Goal: Task Accomplishment & Management: Use online tool/utility

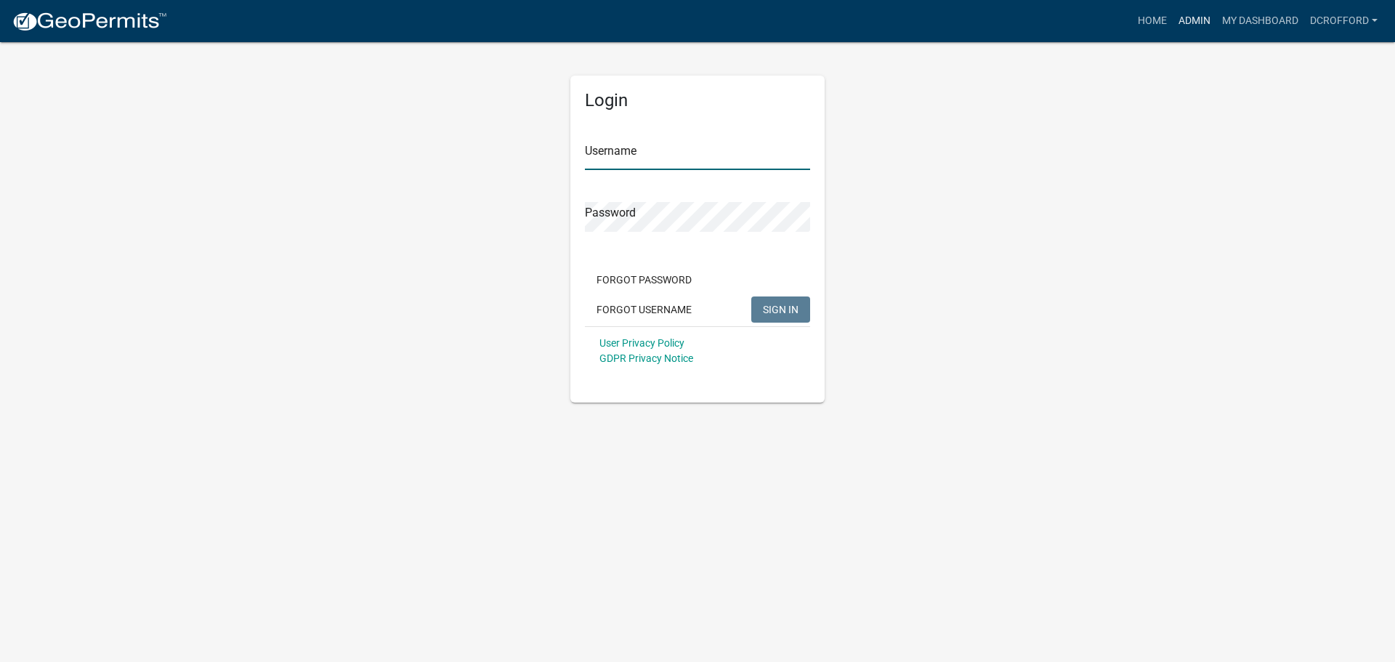
type input "dcrofford"
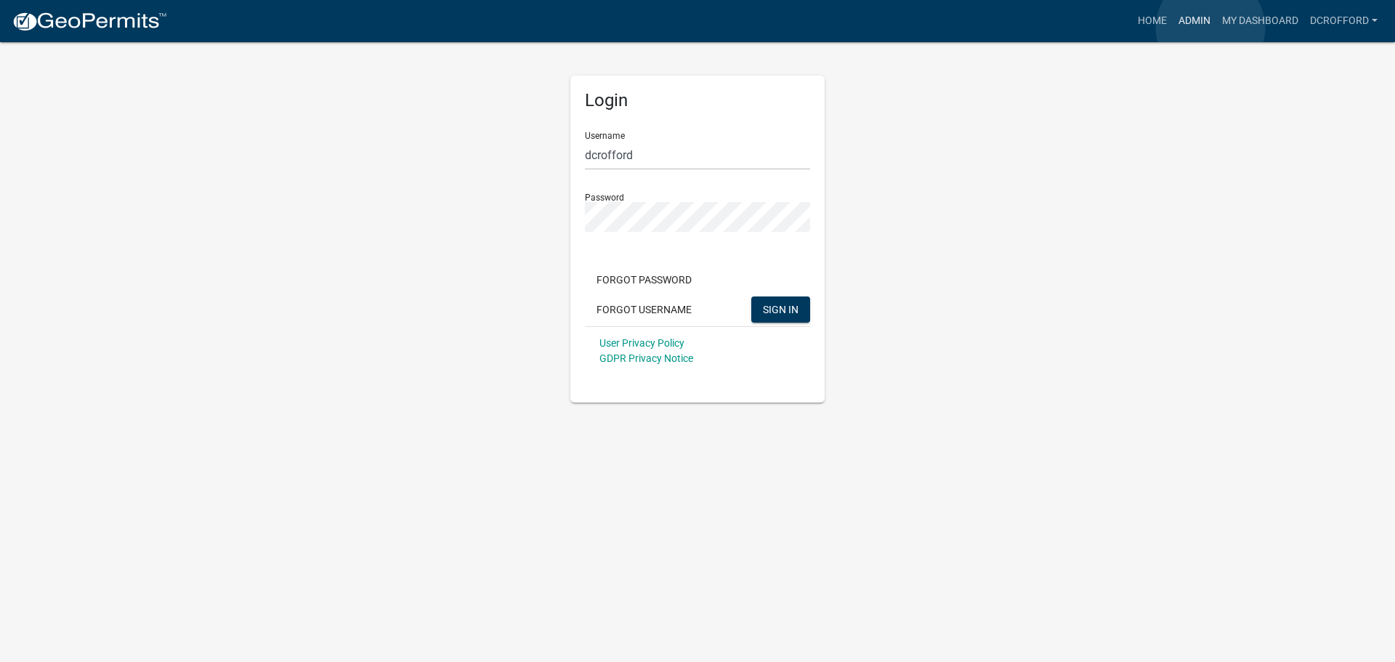
click at [1211, 28] on link "Admin" at bounding box center [1195, 21] width 44 height 28
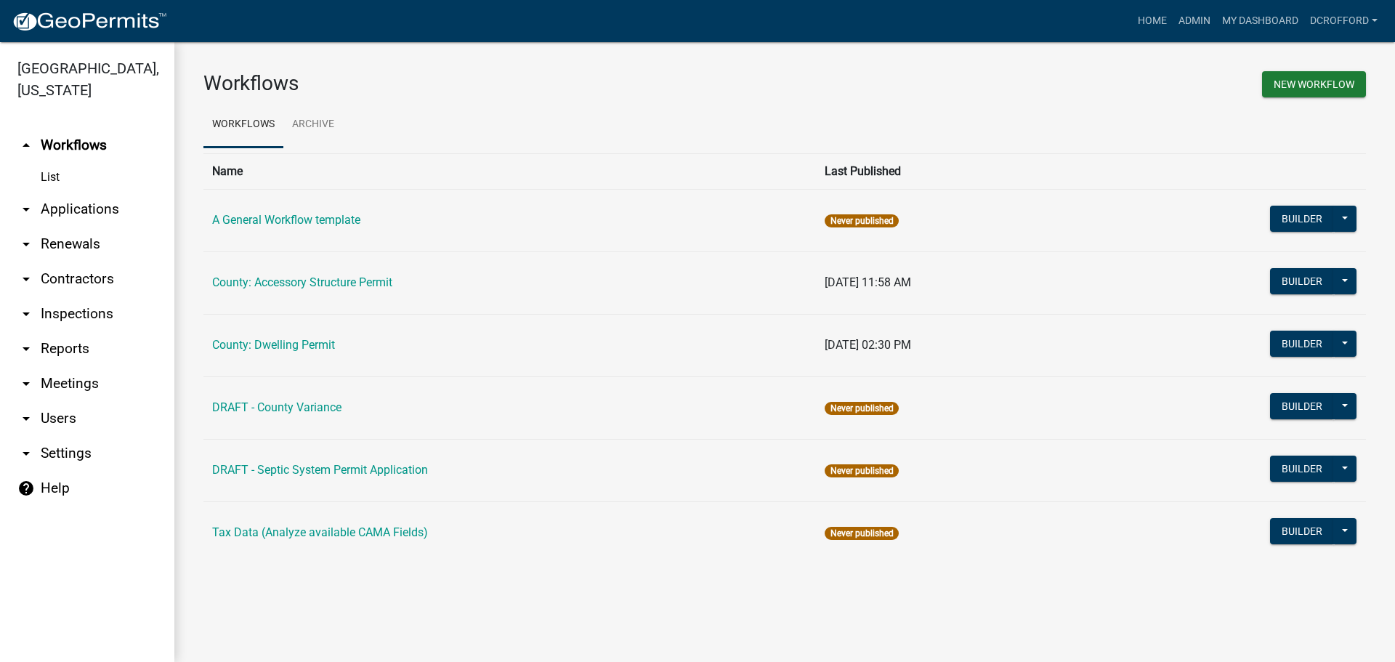
click at [91, 209] on link "arrow_drop_down Applications" at bounding box center [87, 209] width 174 height 35
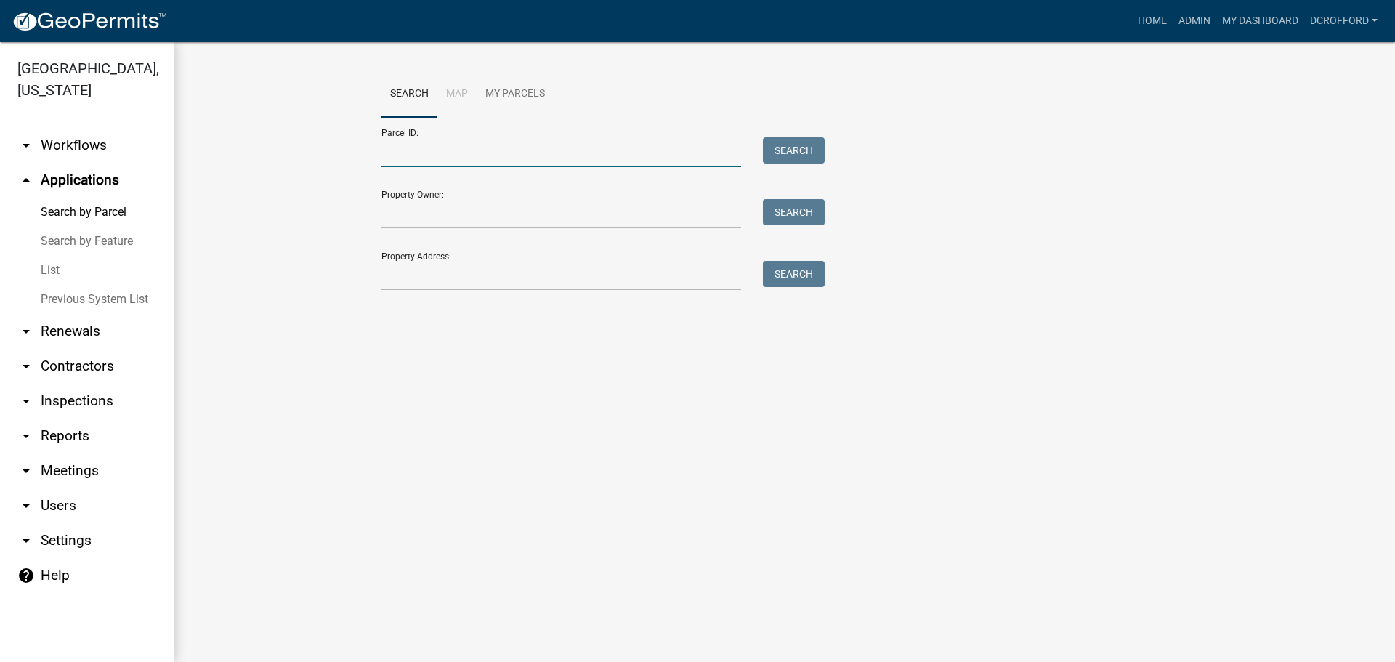
click at [473, 155] on input "Parcel ID:" at bounding box center [561, 152] width 360 height 30
type input "0010027383"
click at [769, 137] on div "Parcel ID: 0010027383 Search" at bounding box center [599, 142] width 436 height 50
click at [812, 151] on button "Search" at bounding box center [794, 150] width 62 height 26
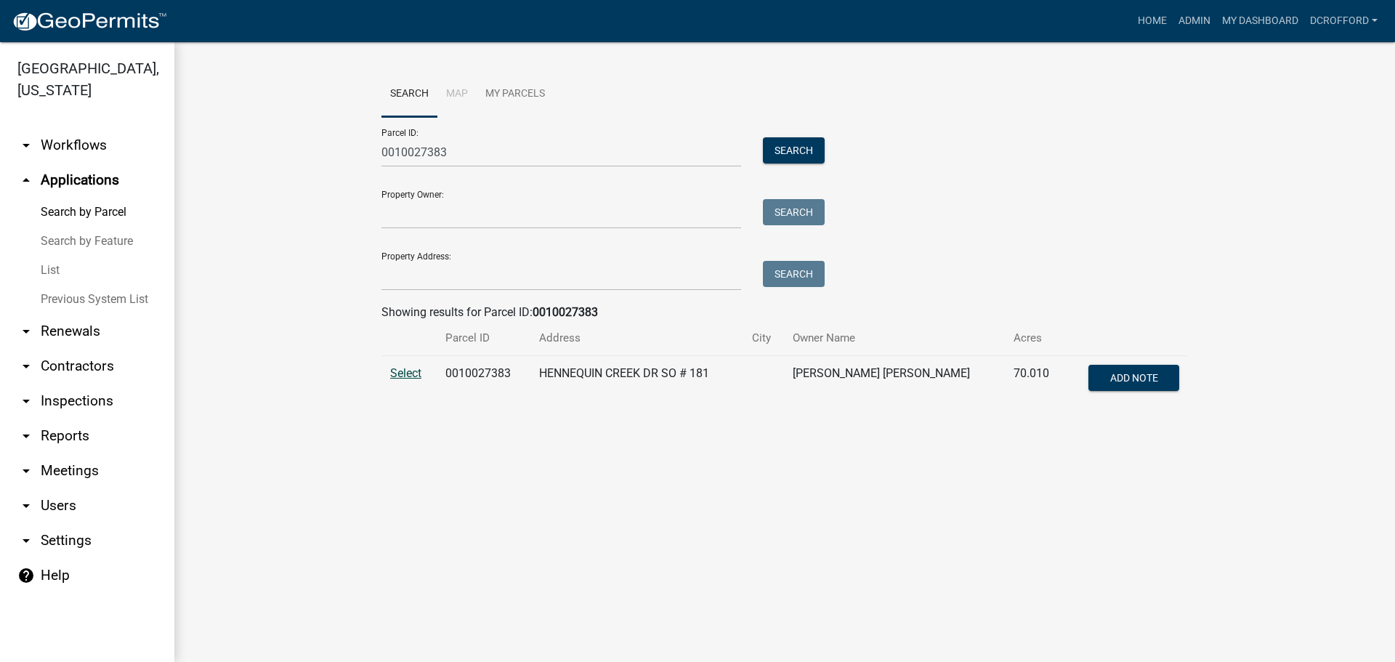
drag, startPoint x: 407, startPoint y: 364, endPoint x: 414, endPoint y: 373, distance: 11.3
click at [407, 364] on td "Select" at bounding box center [408, 380] width 55 height 48
click at [414, 373] on span "Select" at bounding box center [405, 373] width 31 height 14
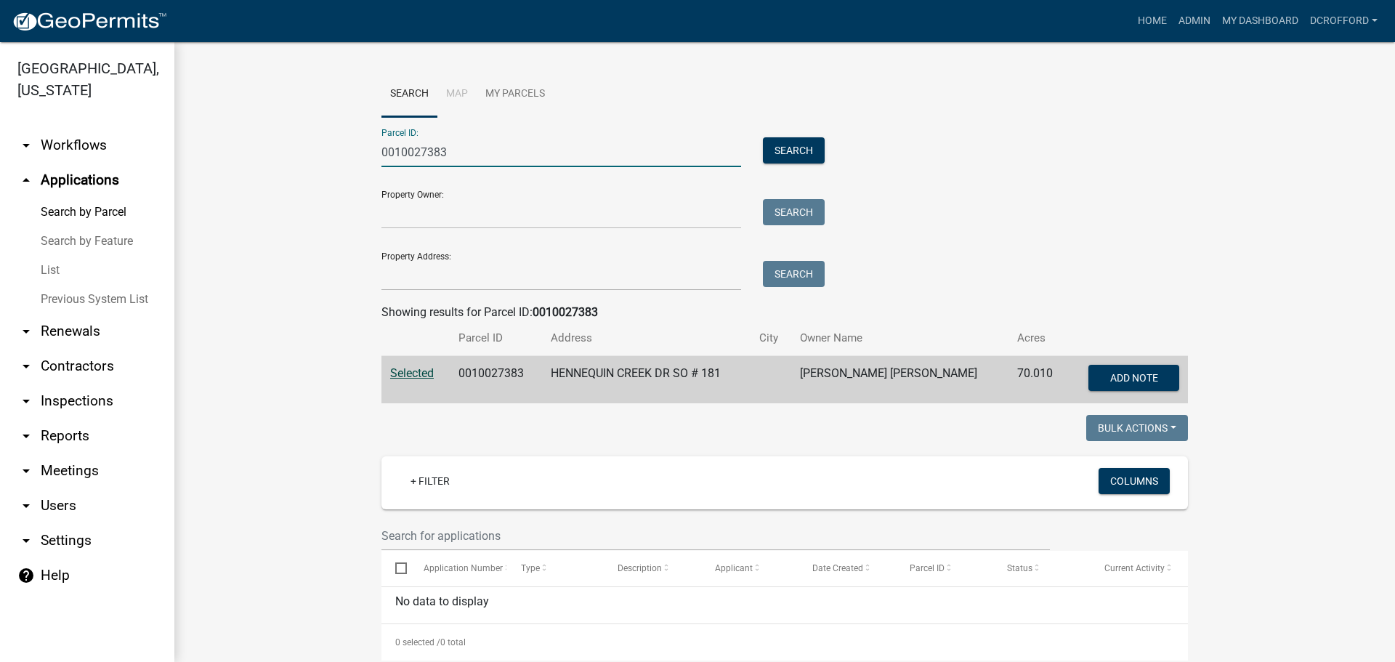
drag, startPoint x: 472, startPoint y: 157, endPoint x: 220, endPoint y: 160, distance: 251.4
click at [220, 160] on wm-workflow-application-search-view "Search Map My Parcels Parcel ID: 0010027383 Search Property Owner: Search Prope…" at bounding box center [784, 498] width 1163 height 855
click at [449, 165] on input "00102" at bounding box center [561, 152] width 360 height 30
type input "0010224802"
click at [791, 151] on button "Search" at bounding box center [794, 150] width 62 height 26
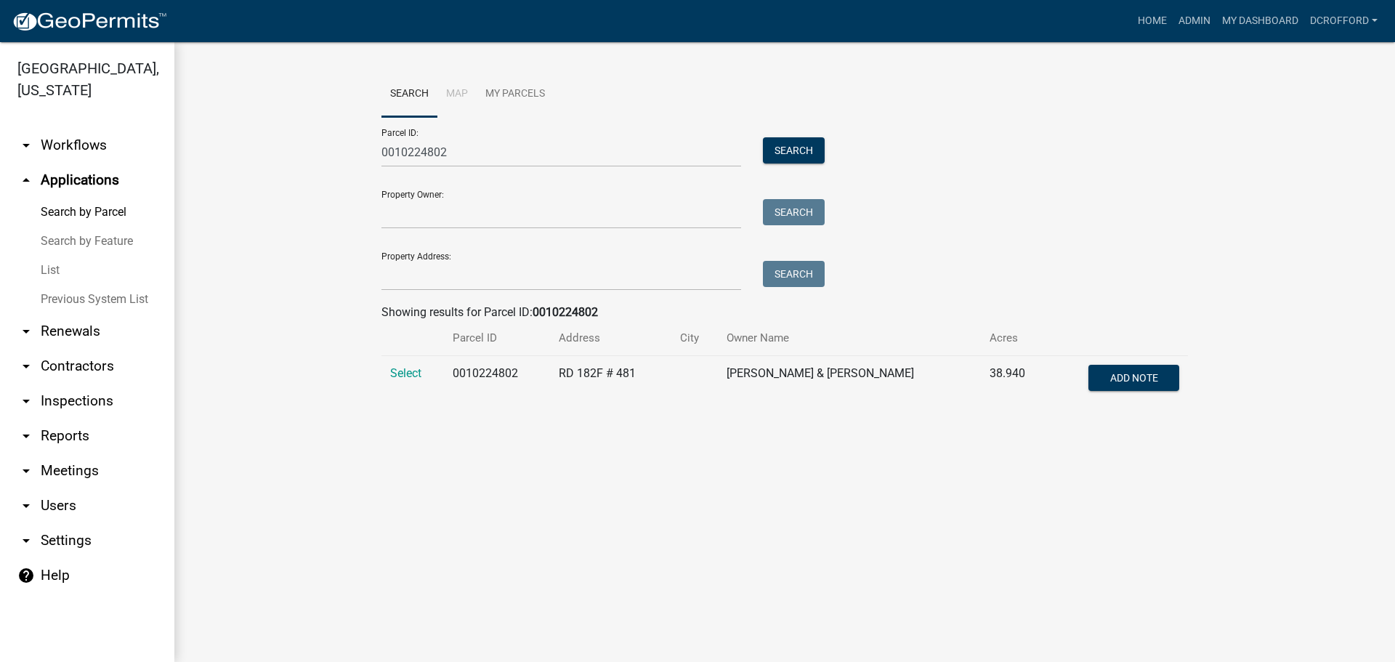
click at [402, 365] on td "Select" at bounding box center [412, 380] width 62 height 48
click at [400, 376] on span "Select" at bounding box center [405, 373] width 31 height 14
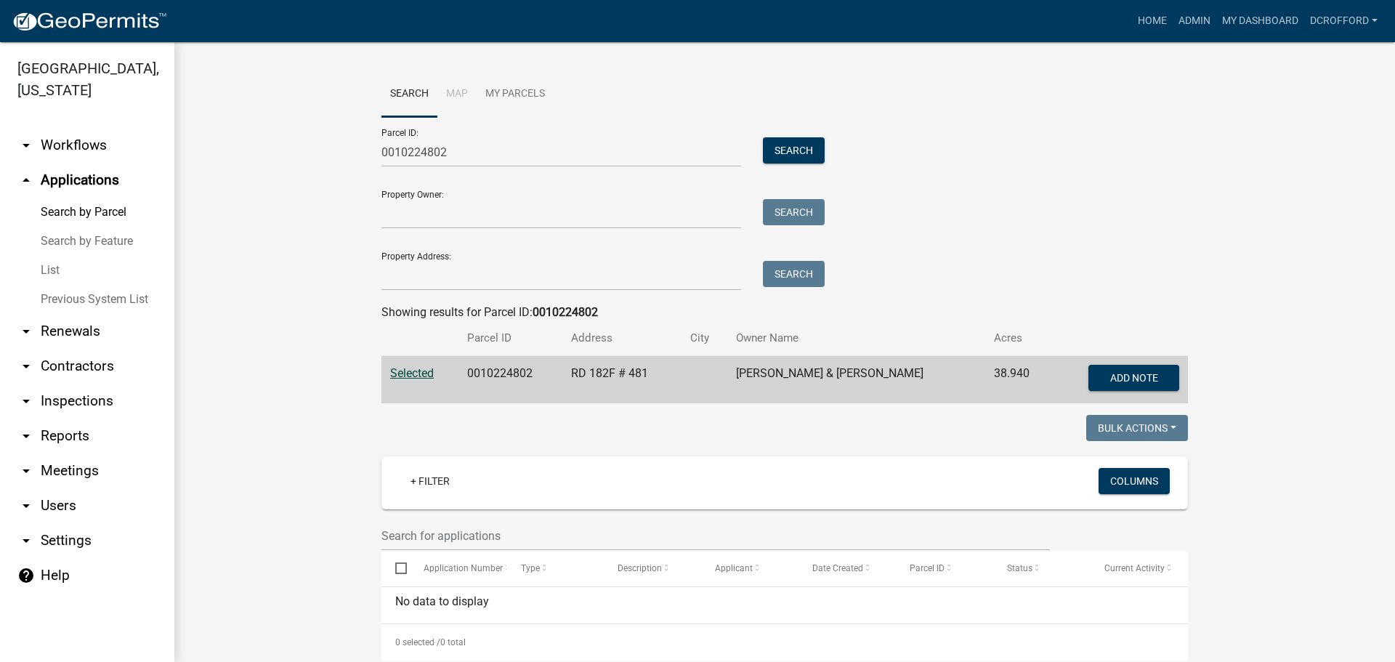
click at [251, 310] on wm-workflow-application-search-view "Search Map My Parcels Parcel ID: 0010224802 Search Property Owner: Search Prope…" at bounding box center [784, 498] width 1163 height 855
click at [1068, 273] on div "Parcel ID: 0010224802 Search Property Owner: Search Property Address: Search" at bounding box center [784, 204] width 807 height 174
drag, startPoint x: 297, startPoint y: 282, endPoint x: 435, endPoint y: 267, distance: 138.9
click at [302, 282] on wm-workflow-application-search-view "Search Map My Parcels Parcel ID: 0010224802 Search Property Owner: Search Prope…" at bounding box center [784, 498] width 1163 height 855
click at [1084, 217] on div "Parcel ID: 0010224802 Search Property Owner: Search Property Address: Search" at bounding box center [784, 204] width 807 height 174
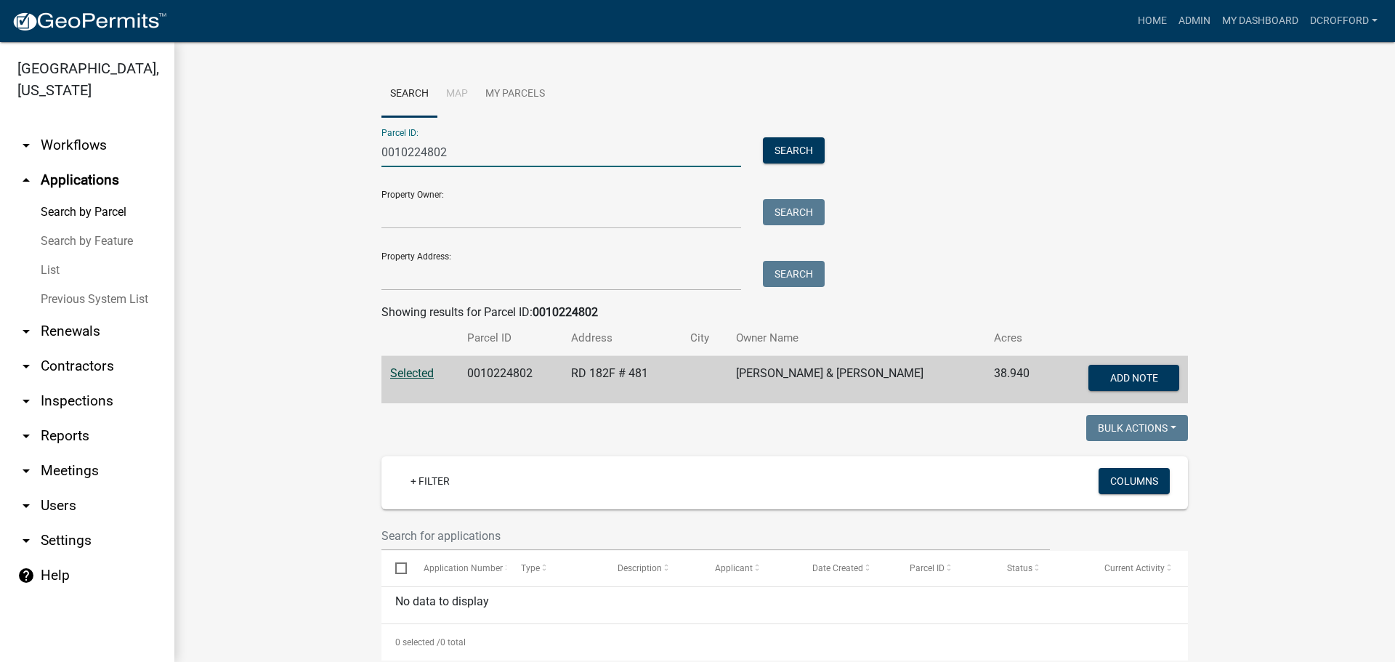
drag, startPoint x: 458, startPoint y: 153, endPoint x: 298, endPoint y: 171, distance: 160.8
click at [298, 171] on wm-workflow-application-search-view "Search Map My Parcels Parcel ID: 0010224802 Search Property Owner: Search Prope…" at bounding box center [784, 498] width 1163 height 855
type input "0010068352"
click at [791, 156] on button "Search" at bounding box center [794, 150] width 62 height 26
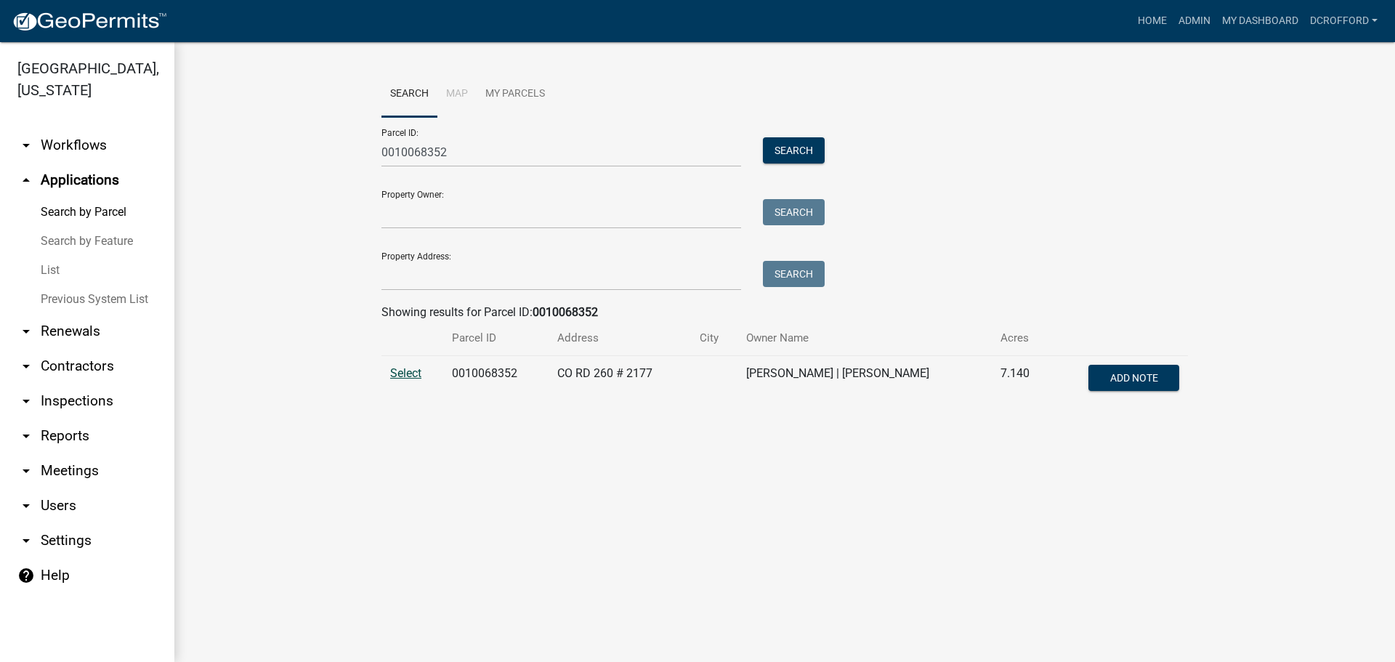
click at [421, 371] on span "Select" at bounding box center [405, 373] width 31 height 14
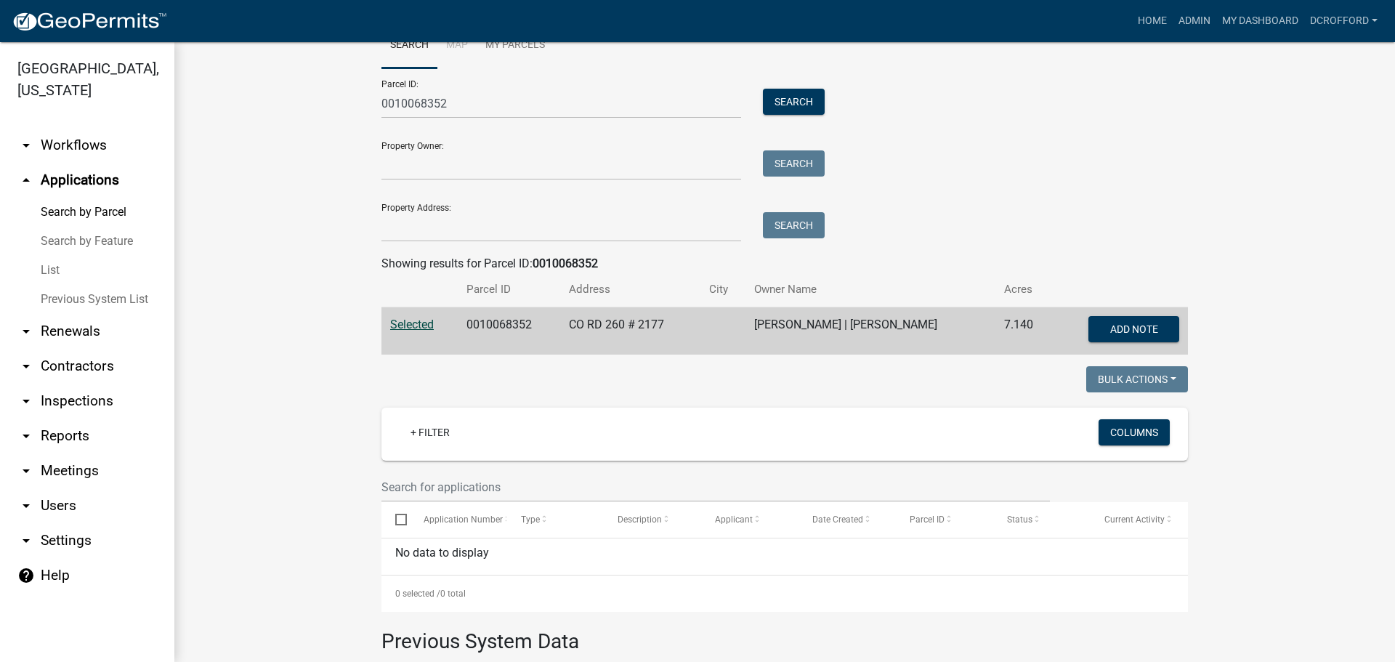
scroll to position [3, 0]
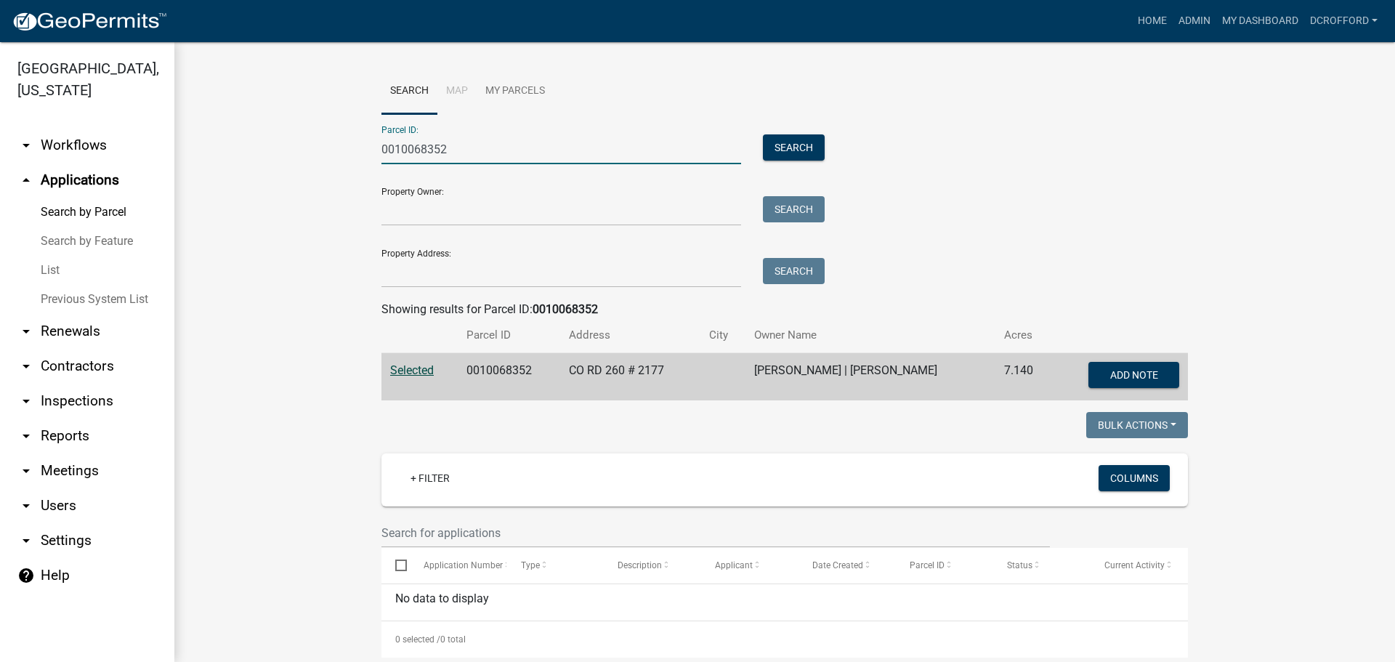
drag, startPoint x: 448, startPoint y: 150, endPoint x: 307, endPoint y: 149, distance: 141.7
click at [307, 149] on wm-workflow-application-search-view "Search Map My Parcels Parcel ID: 0010068352 Search Property Owner: Search Prope…" at bounding box center [784, 495] width 1163 height 855
type input "0010087600"
click at [790, 152] on button "Search" at bounding box center [794, 147] width 62 height 26
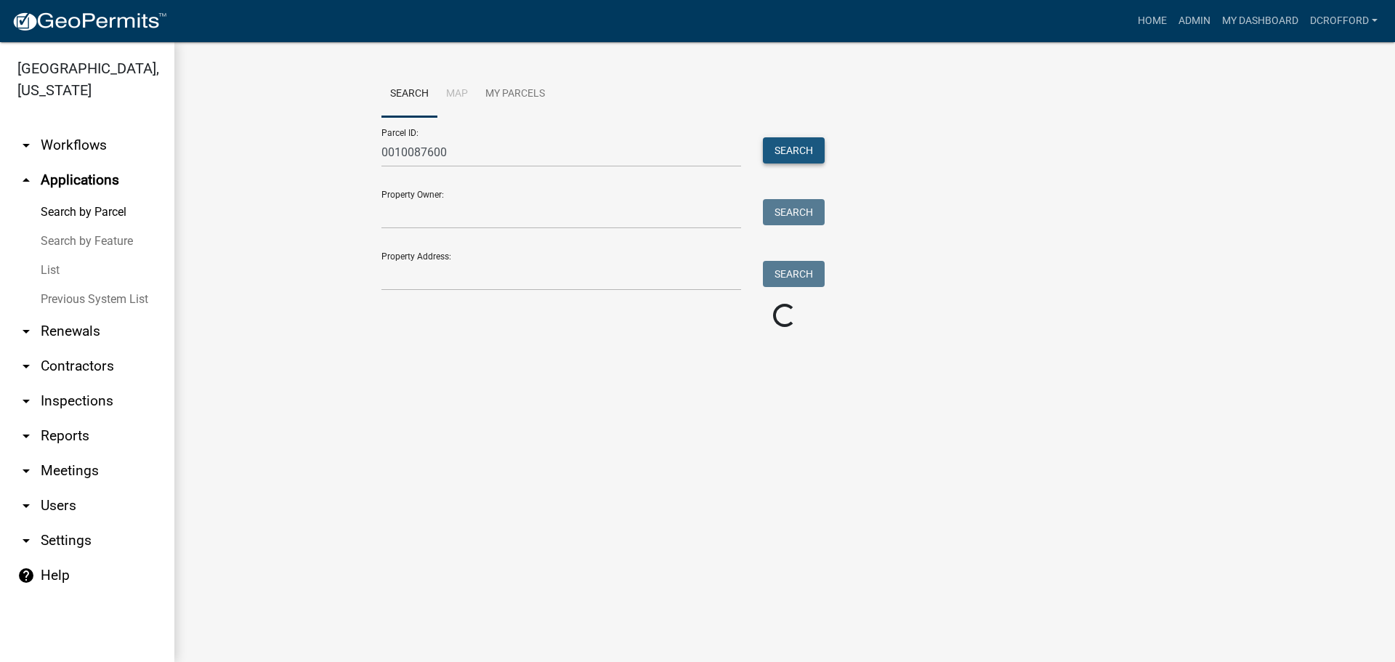
scroll to position [0, 0]
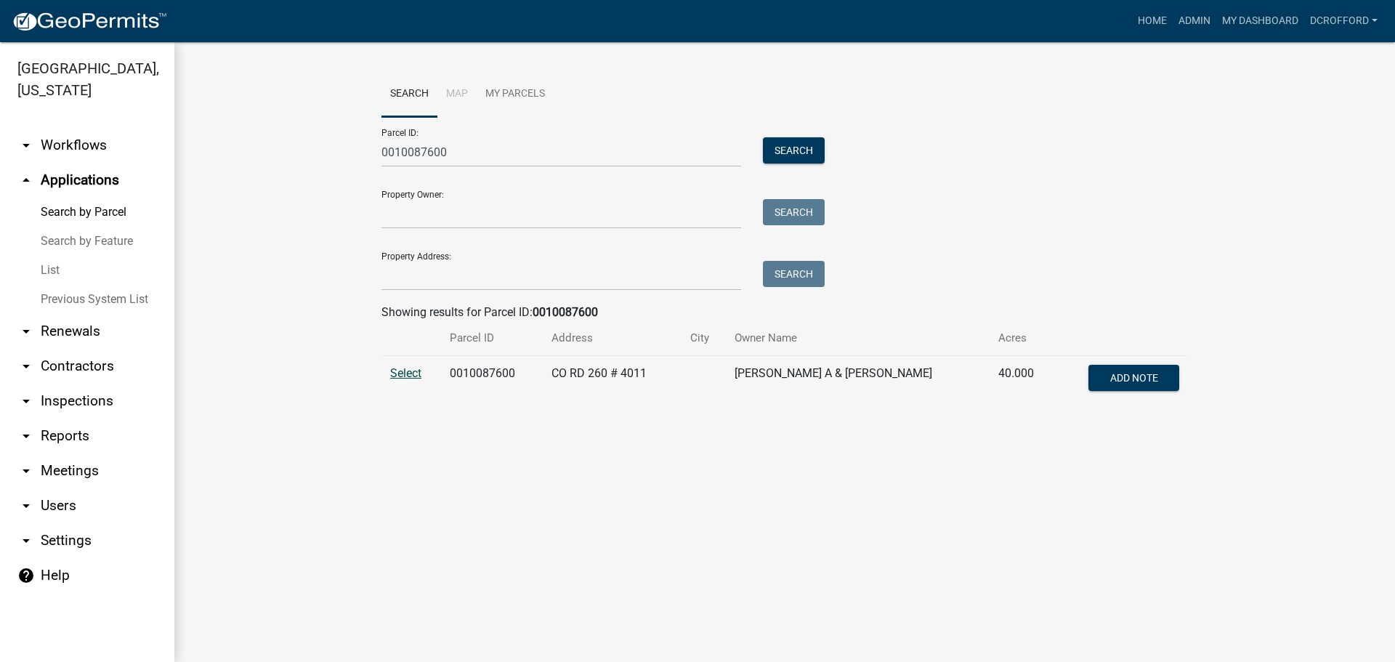
click at [405, 371] on span "Select" at bounding box center [405, 373] width 31 height 14
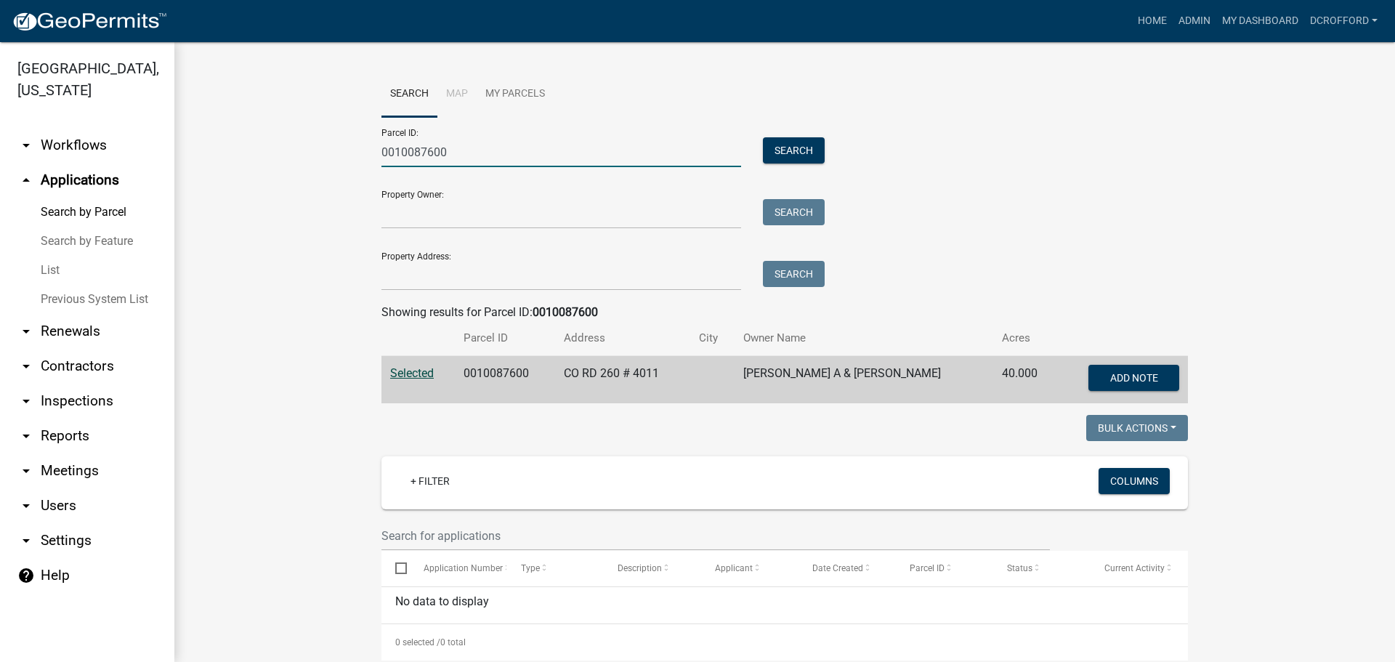
click at [472, 154] on input "0010087600" at bounding box center [561, 152] width 360 height 30
click at [283, 419] on wm-workflow-application-search-view "Search Map My Parcels Parcel ID: 0010087600 Search Property Owner: Search Prope…" at bounding box center [784, 498] width 1163 height 855
click at [1028, 124] on div "Parcel ID: 0010087600 Search Property Owner: Search Property Address: Search" at bounding box center [784, 204] width 807 height 174
drag, startPoint x: 545, startPoint y: 149, endPoint x: 248, endPoint y: 166, distance: 297.7
click at [247, 166] on wm-workflow-application-search-view "Search Map My Parcels Parcel ID: 0010087600 Search Property Owner: Search Prope…" at bounding box center [784, 498] width 1163 height 855
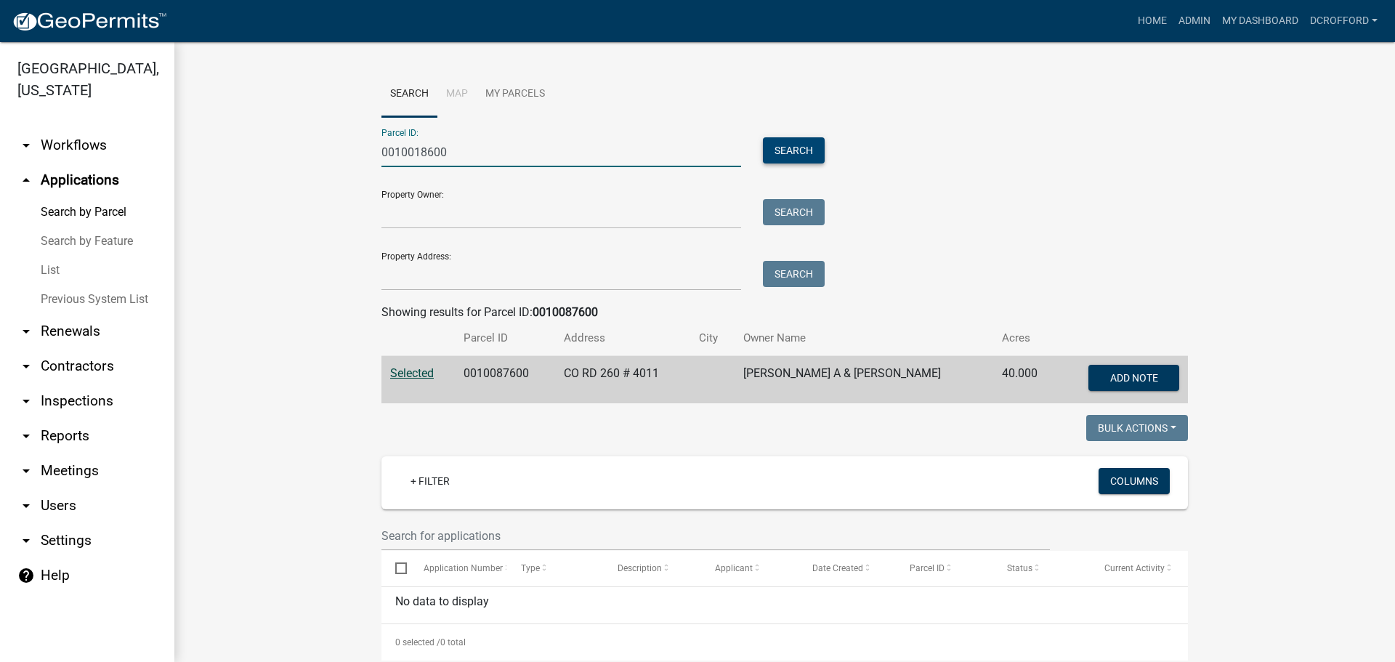
type input "0010018600"
click at [788, 150] on button "Search" at bounding box center [794, 150] width 62 height 26
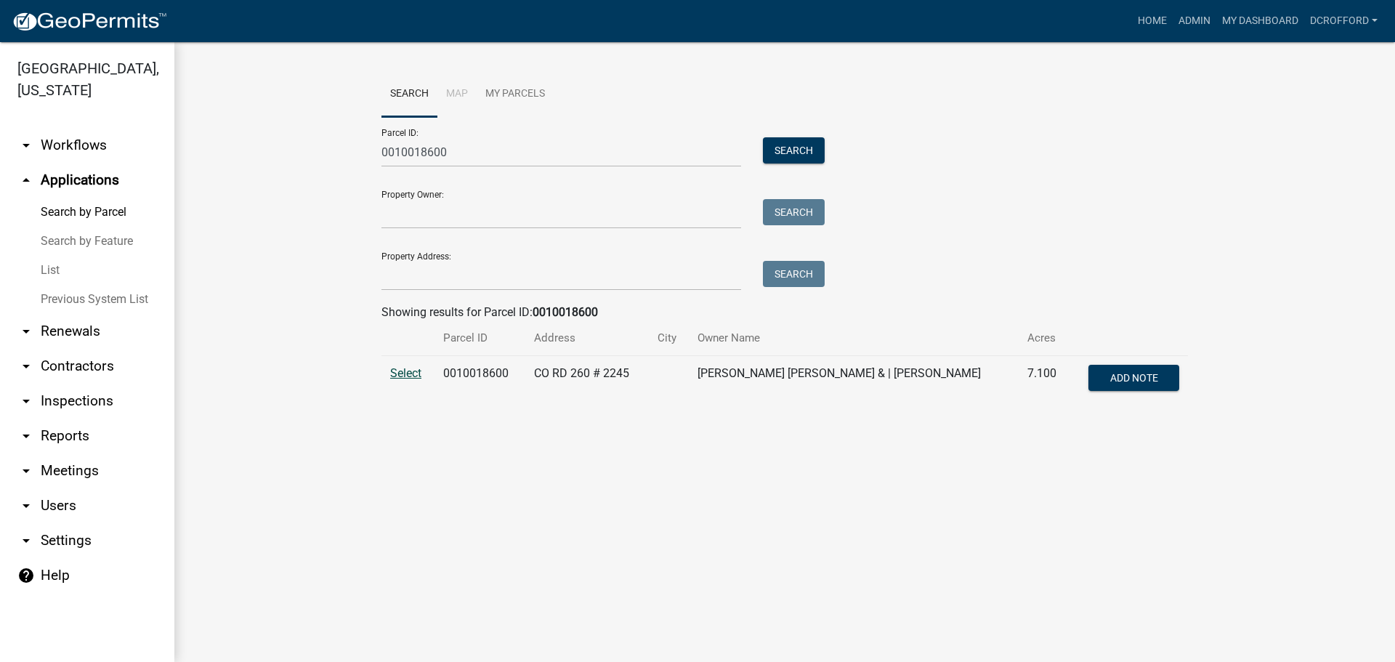
click at [397, 378] on span "Select" at bounding box center [405, 373] width 31 height 14
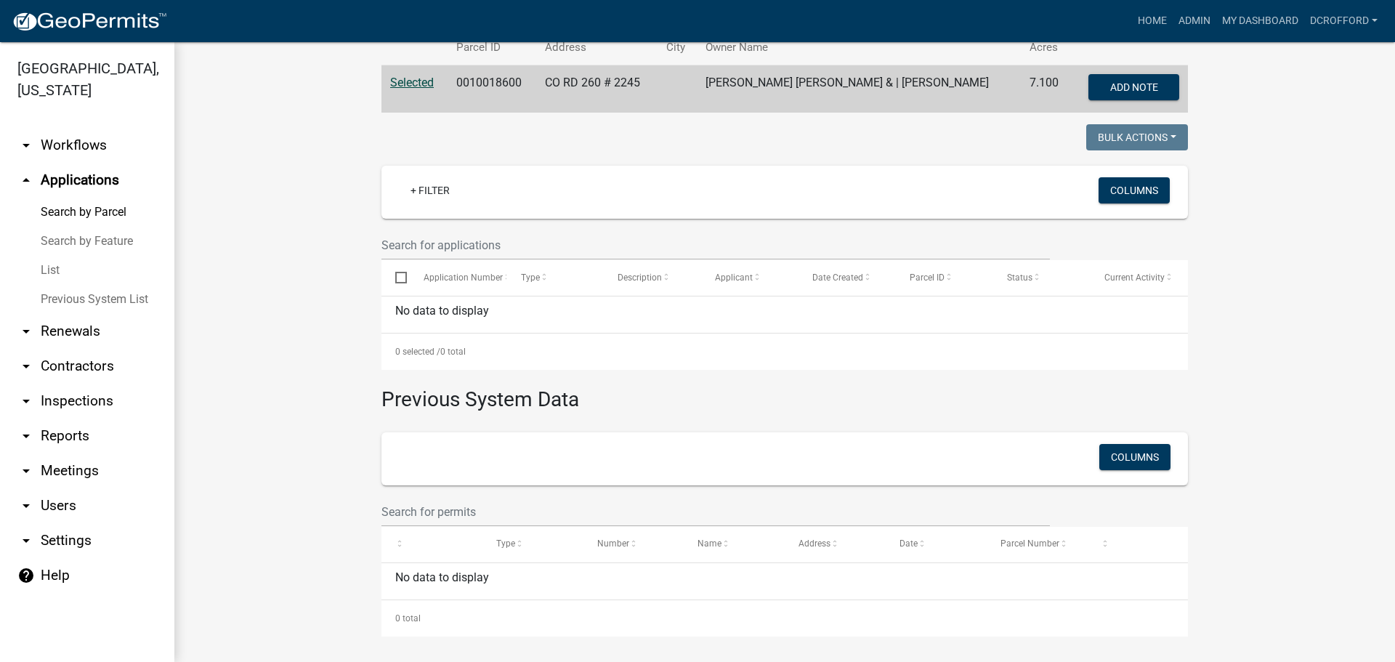
scroll to position [294, 0]
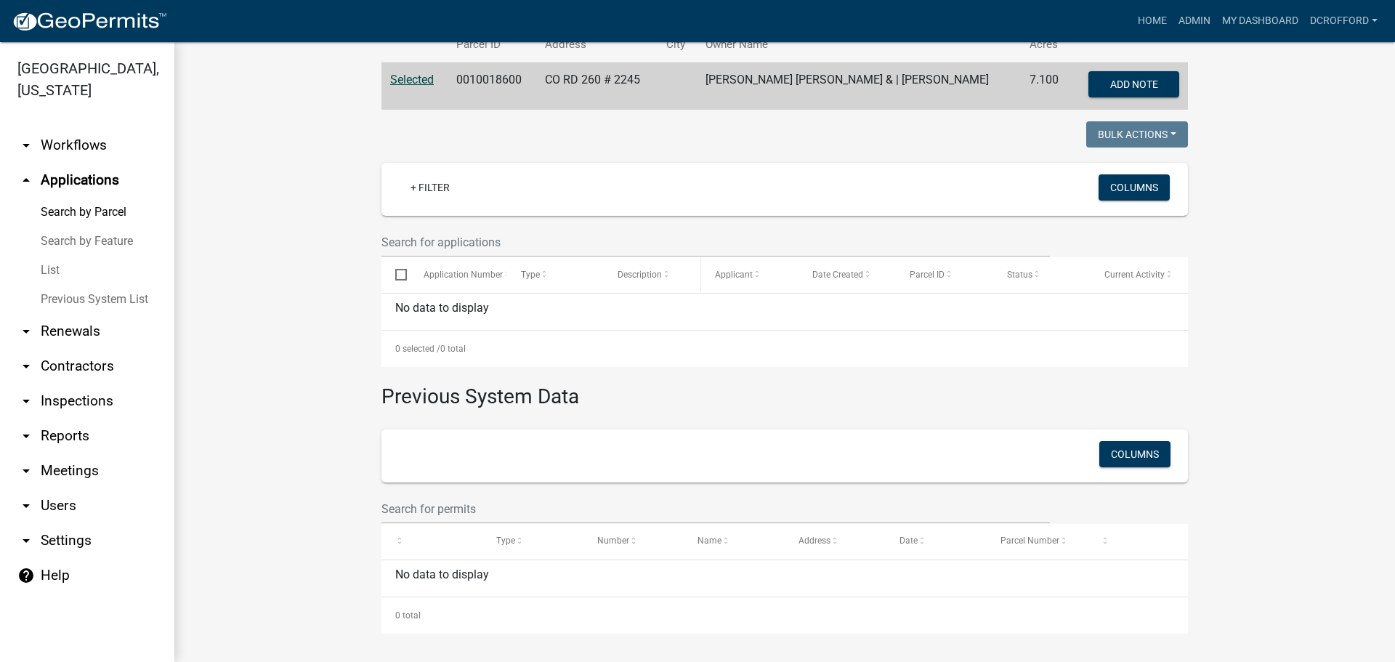
drag, startPoint x: 586, startPoint y: 311, endPoint x: 599, endPoint y: 319, distance: 16.0
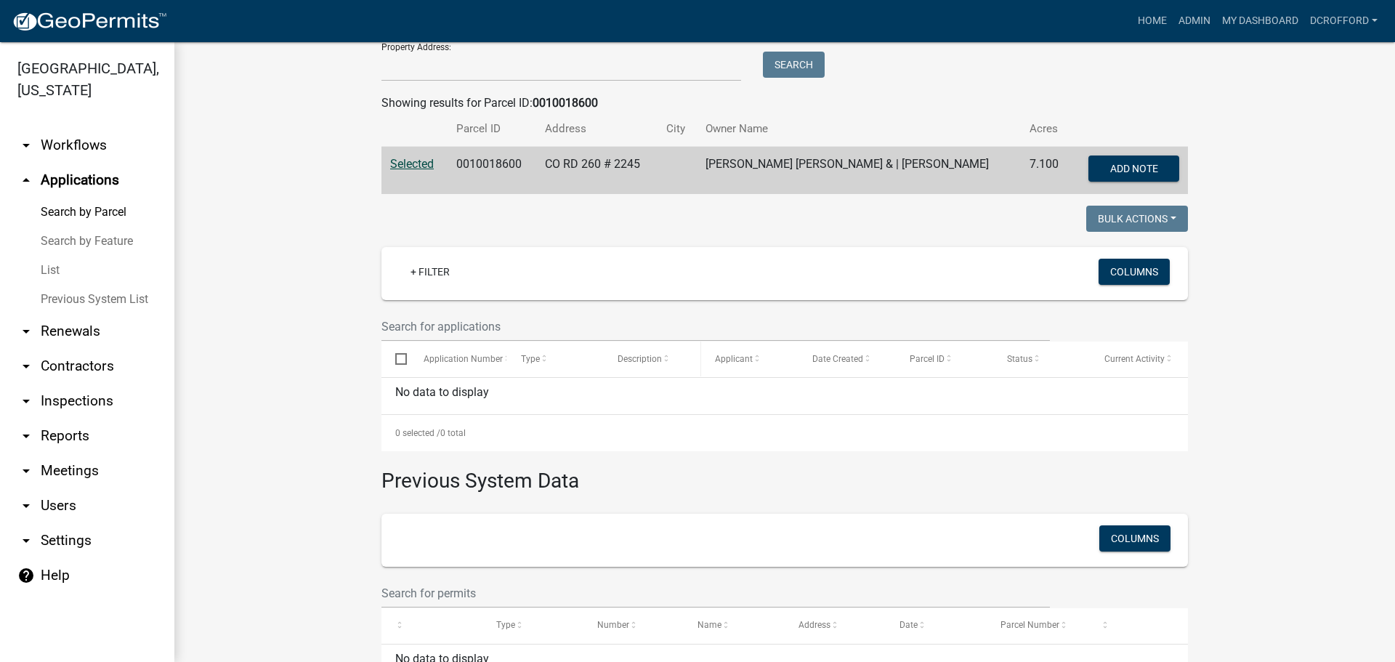
scroll to position [76, 0]
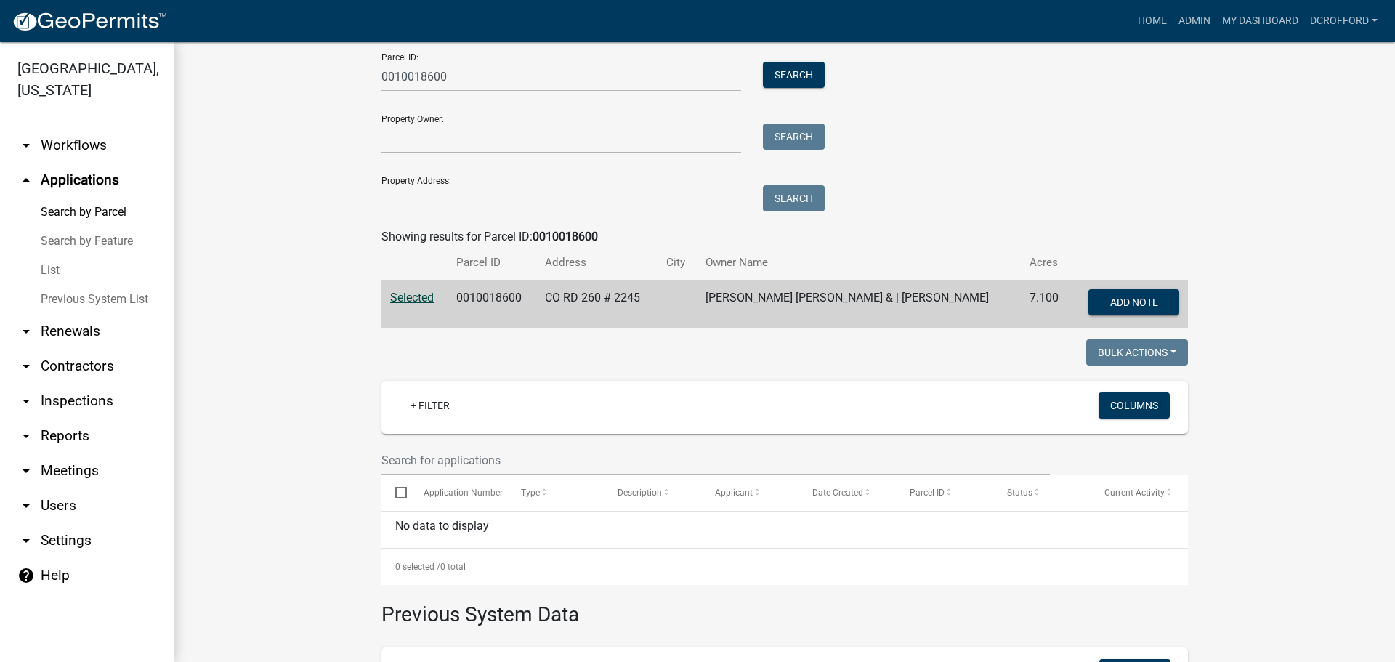
drag, startPoint x: 599, startPoint y: 319, endPoint x: 1157, endPoint y: 197, distance: 571.2
click at [1157, 197] on div "Parcel ID: 0010018600 Search Property Owner: Search Property Address: Search" at bounding box center [784, 128] width 807 height 174
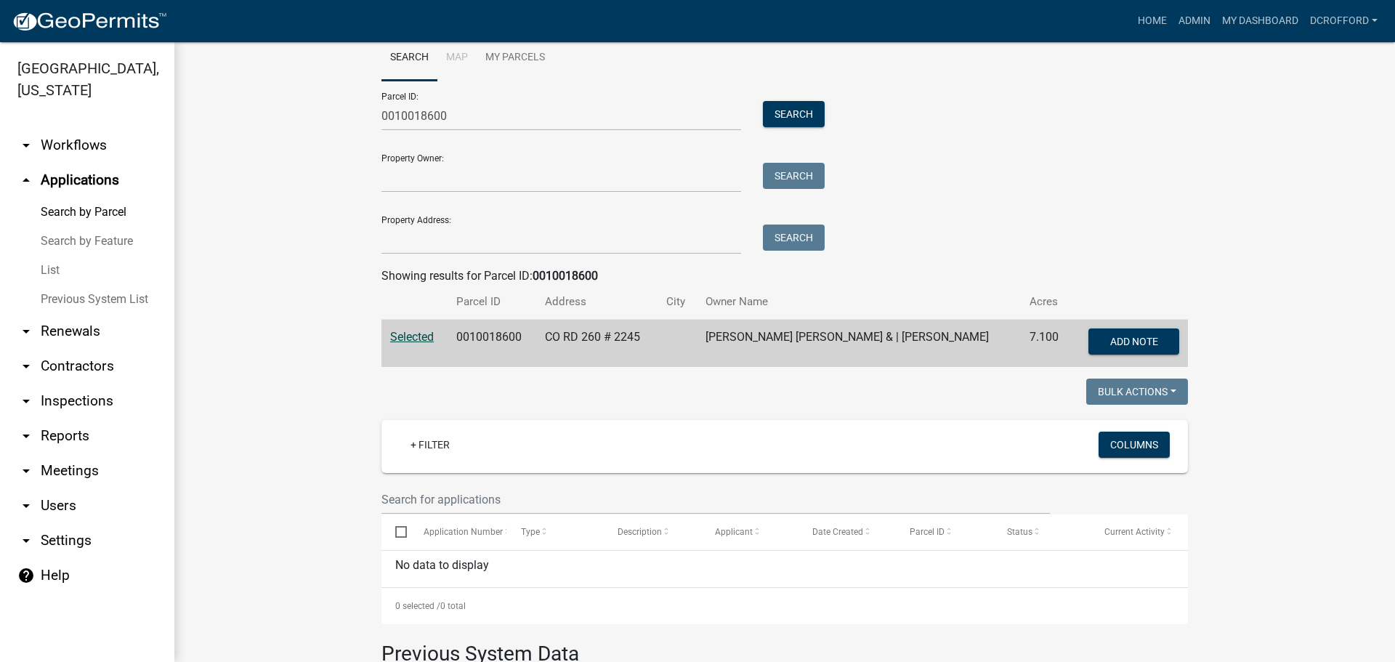
scroll to position [0, 0]
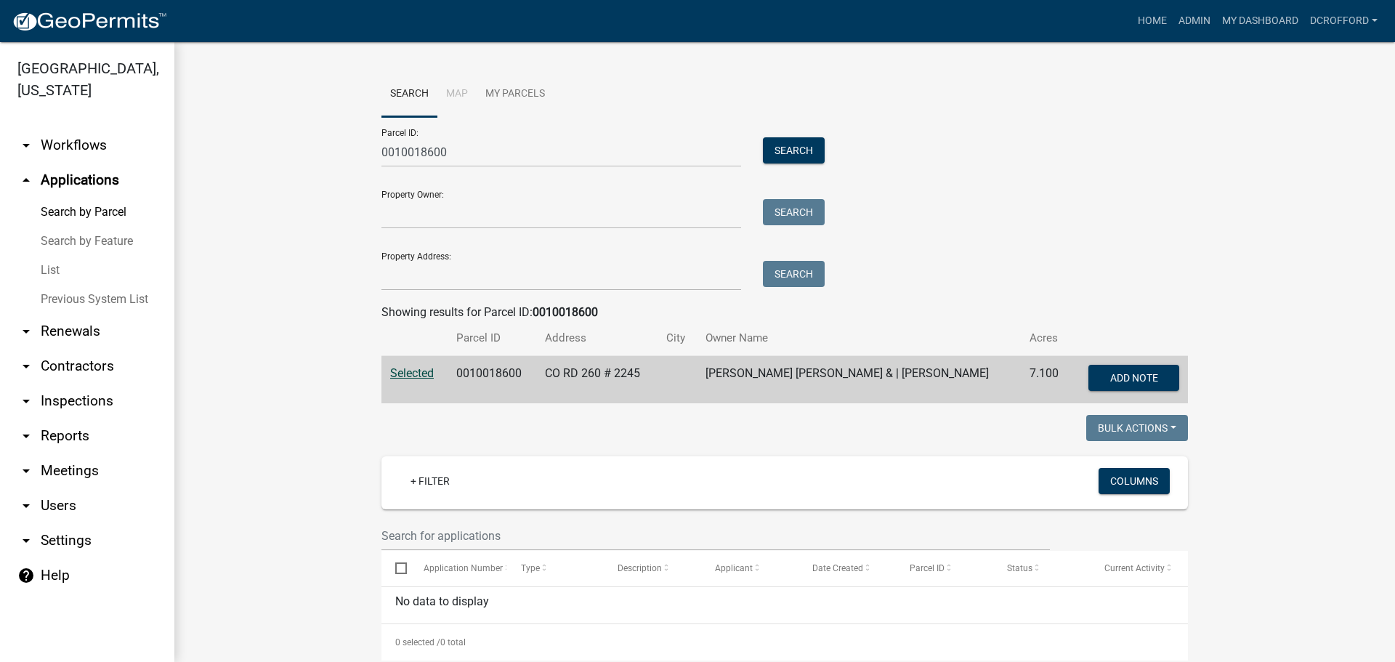
click at [298, 141] on wm-workflow-application-search-view "Search Map My Parcels Parcel ID: 0010018600 Search Property Owner: Search Prope…" at bounding box center [784, 498] width 1163 height 855
click at [1005, 154] on div "Parcel ID: 0010018600 Search Property Owner: Search Property Address: Search" at bounding box center [784, 204] width 807 height 174
